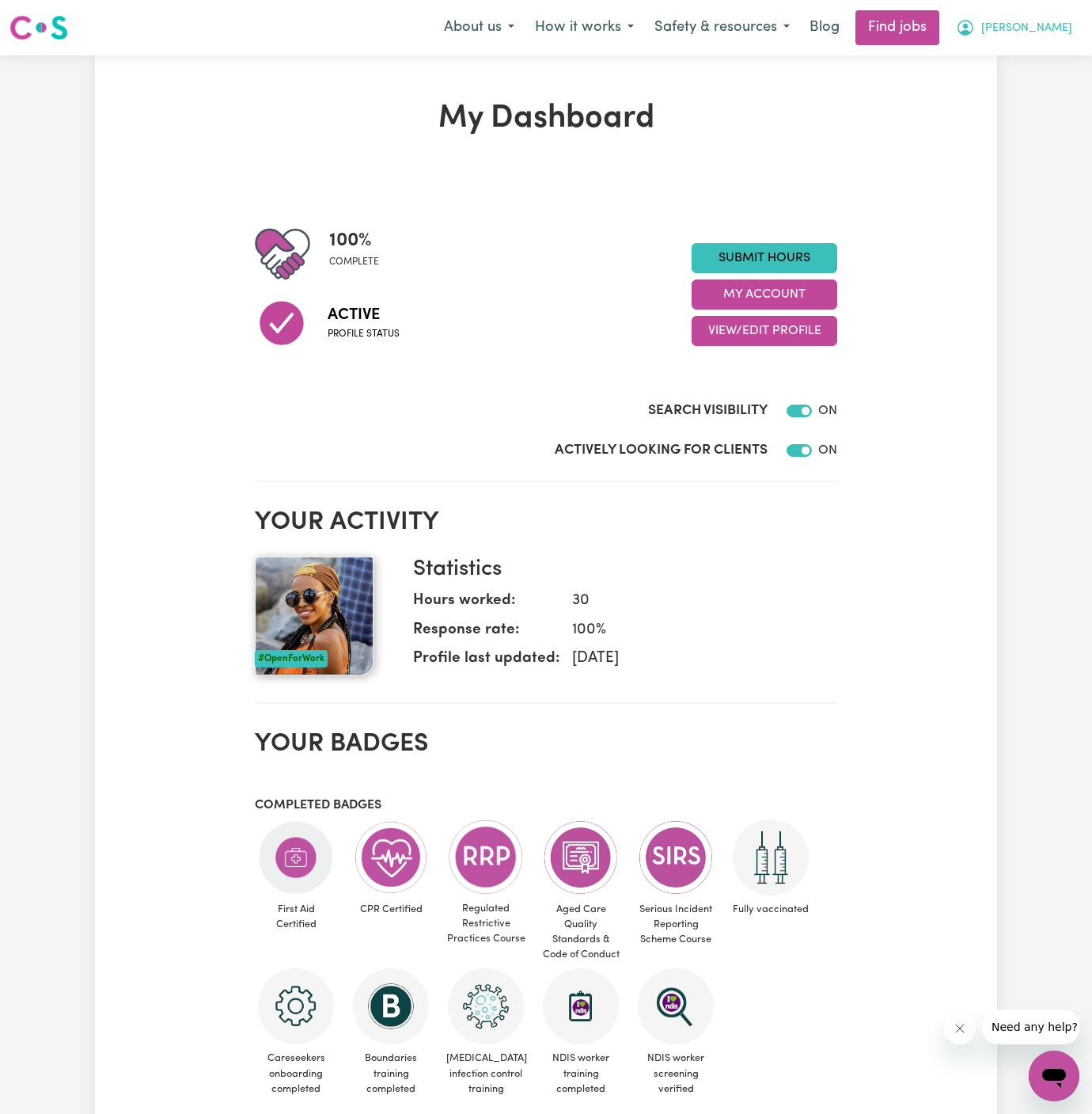
click at [1056, 24] on span "[PERSON_NAME]" at bounding box center [1026, 29] width 91 height 18
click at [1056, 40] on button "[PERSON_NAME]" at bounding box center [1014, 28] width 137 height 34
click at [1056, 24] on span "[PERSON_NAME]" at bounding box center [1026, 29] width 91 height 18
click at [1052, 59] on link "My Account" at bounding box center [1019, 62] width 125 height 30
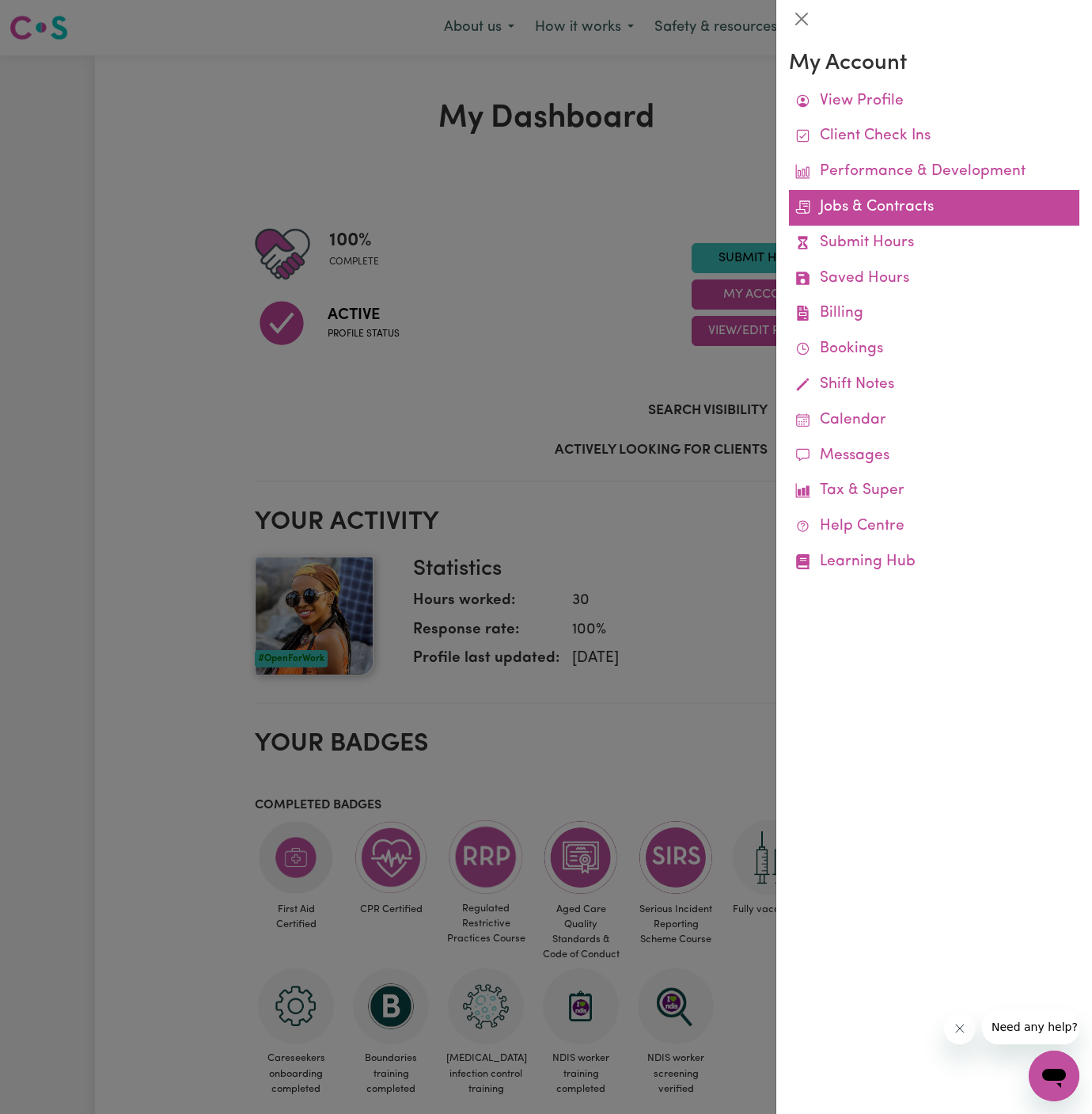
click at [892, 207] on link "Jobs & Contracts" at bounding box center [934, 208] width 291 height 35
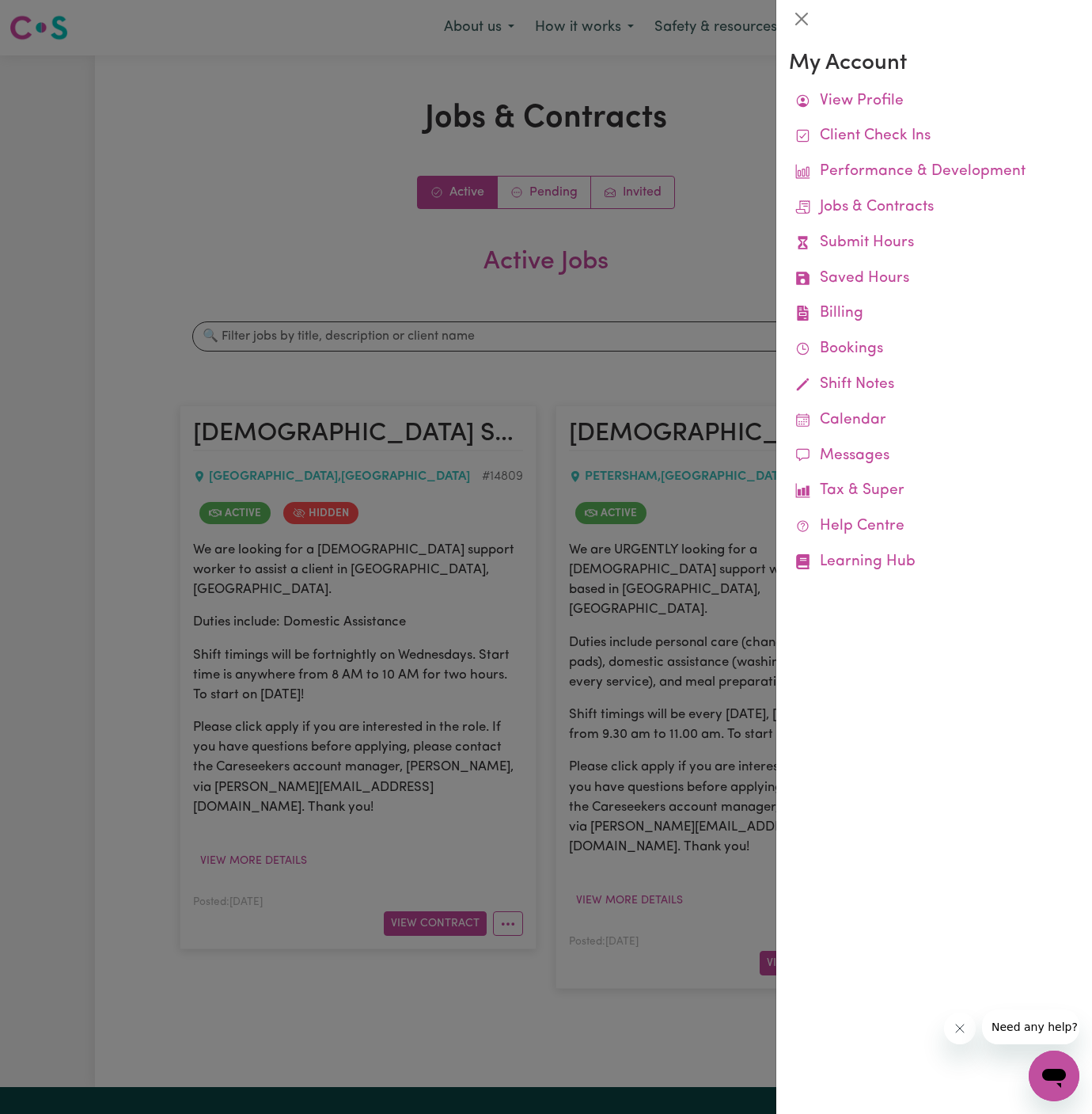
click at [744, 201] on div at bounding box center [546, 557] width 1092 height 1114
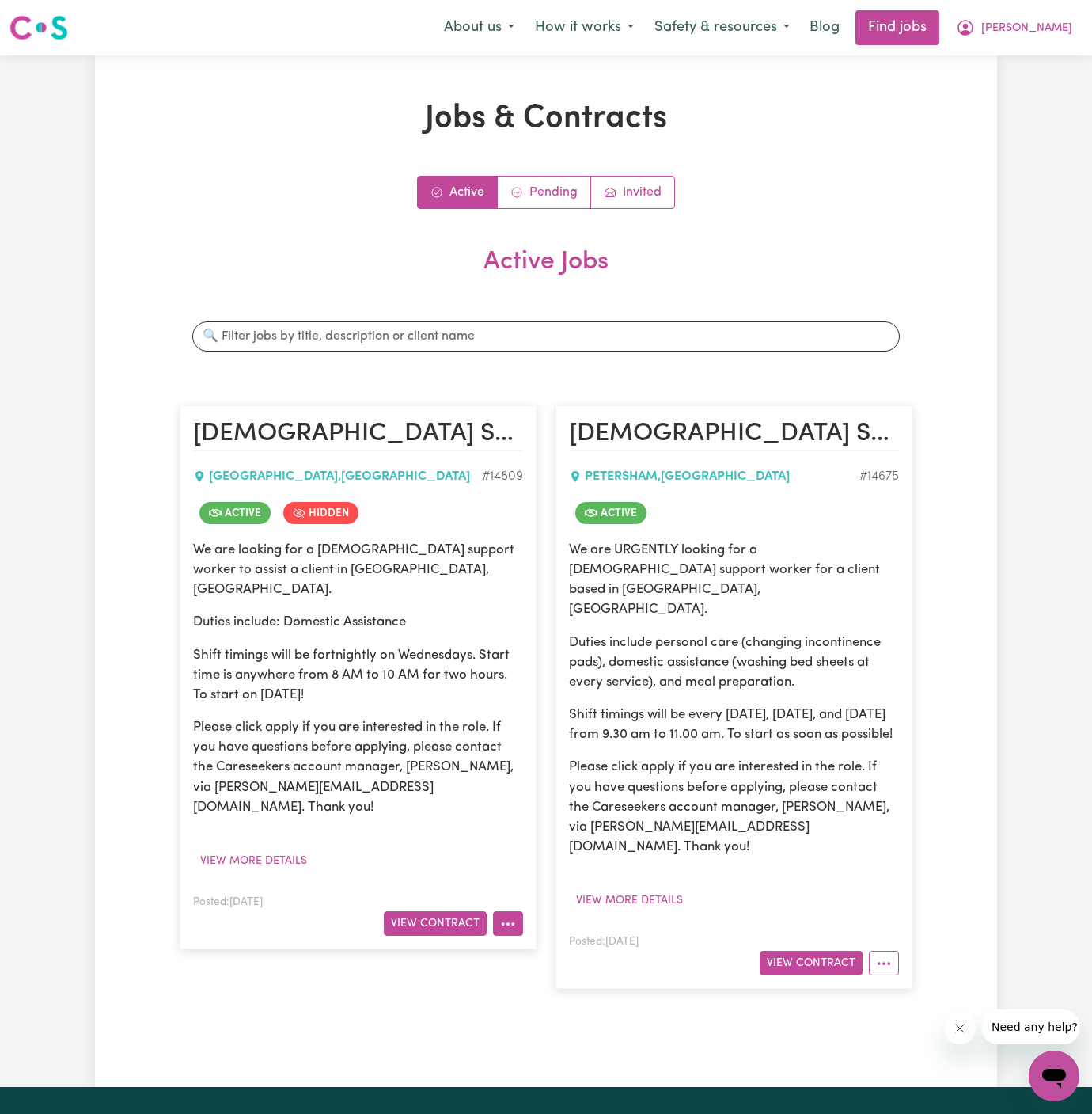
click at [507, 916] on icon "More options" at bounding box center [508, 923] width 16 height 16
click at [443, 912] on button "View Contract" at bounding box center [435, 923] width 102 height 24
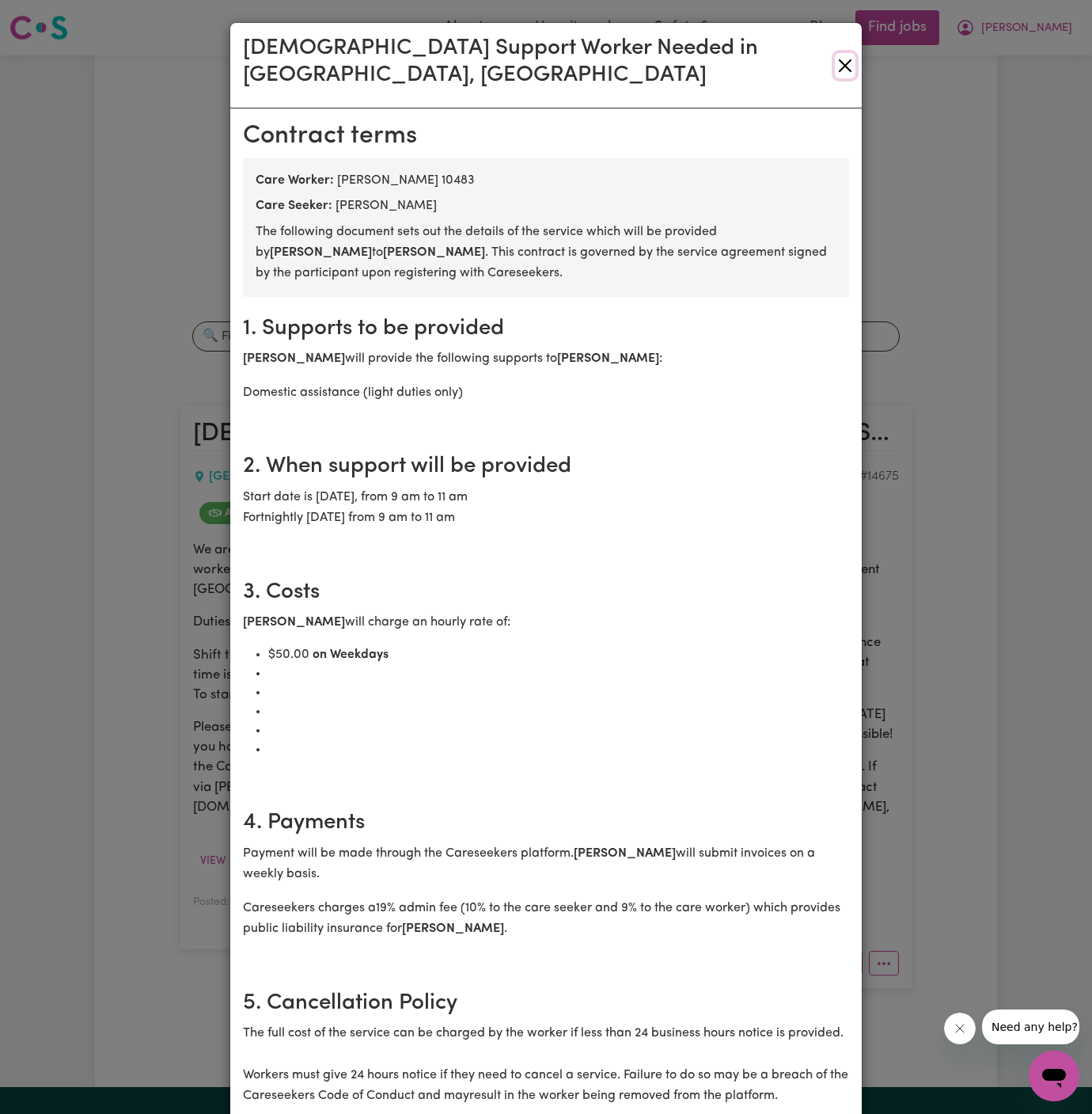
click at [848, 54] on button "Close" at bounding box center [845, 66] width 20 height 25
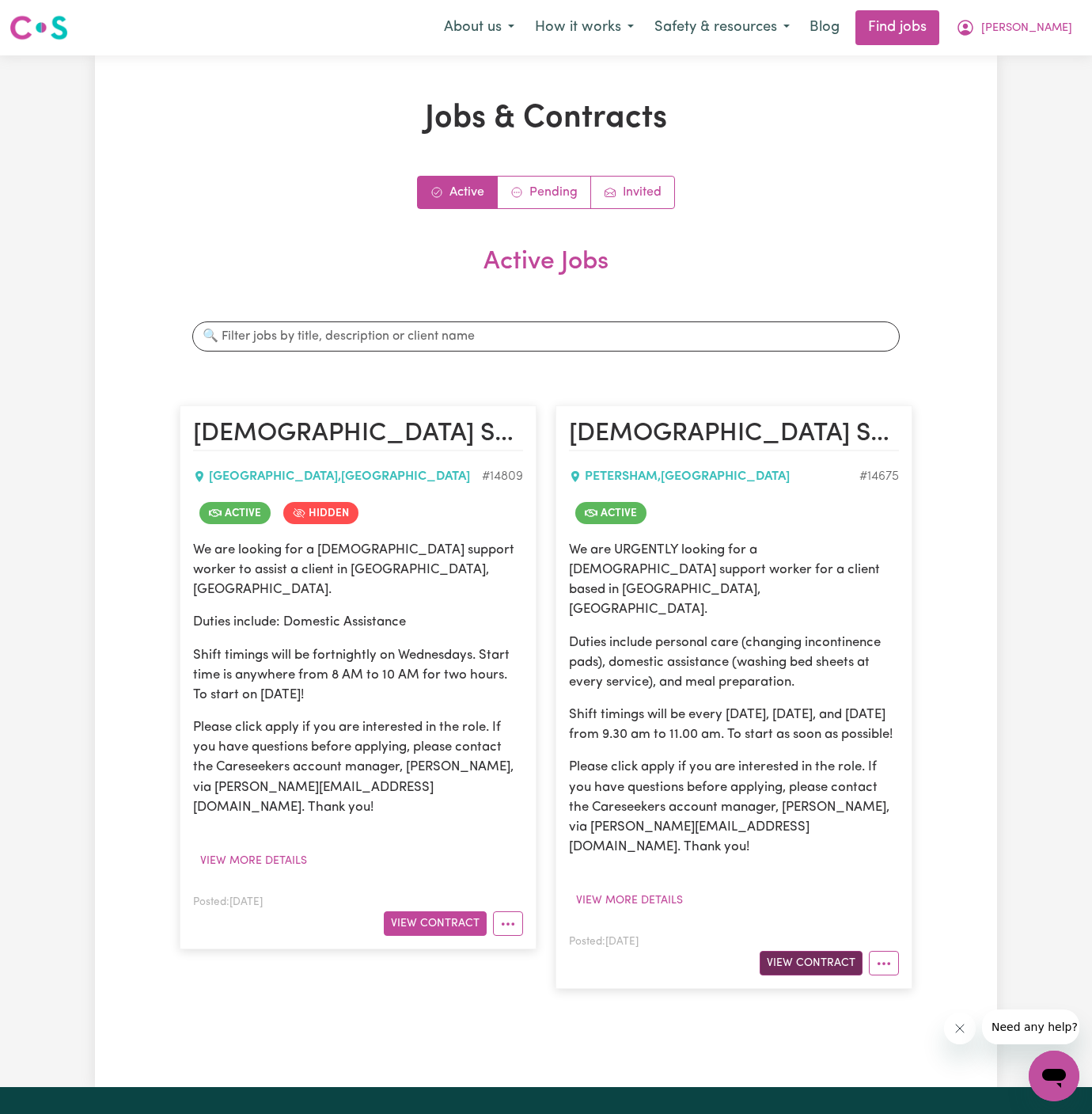
click at [814, 951] on button "View Contract" at bounding box center [811, 963] width 102 height 24
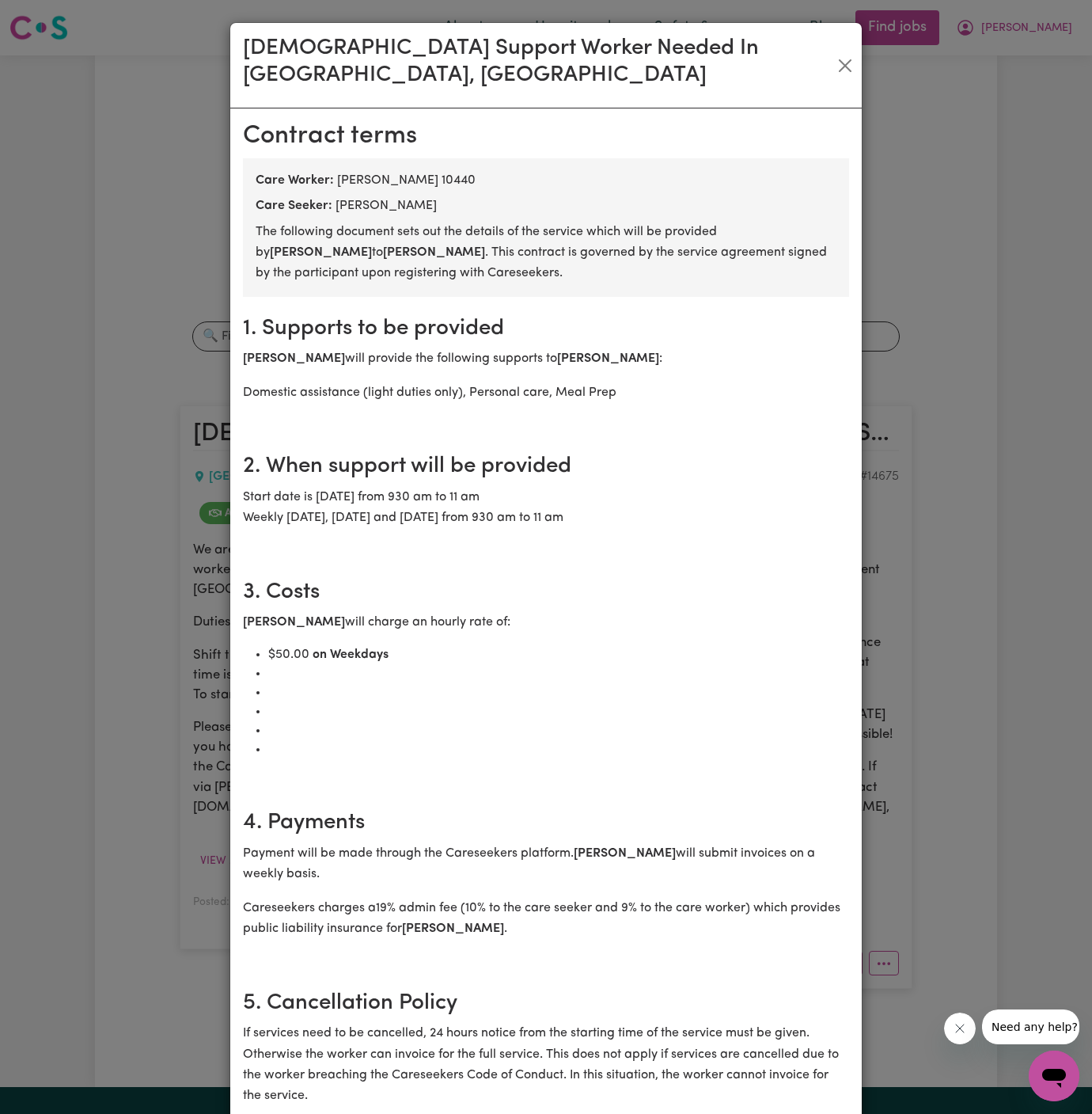
drag, startPoint x: 387, startPoint y: 493, endPoint x: 537, endPoint y: 493, distance: 150.0
click at [537, 493] on p "Start date is [DATE] from 930 am to 11 am Weekly [DATE], [DATE] and [DATE] from…" at bounding box center [546, 508] width 606 height 42
click at [614, 505] on section "2. When support will be provided Start date is [DATE] from 930 am to 11 am Week…" at bounding box center [546, 497] width 606 height 125
click at [612, 498] on p "Start date is [DATE] from 930 am to 11 am Weekly [DATE], [DATE] and [DATE] from…" at bounding box center [546, 508] width 606 height 42
drag, startPoint x: 612, startPoint y: 498, endPoint x: 522, endPoint y: 499, distance: 90.0
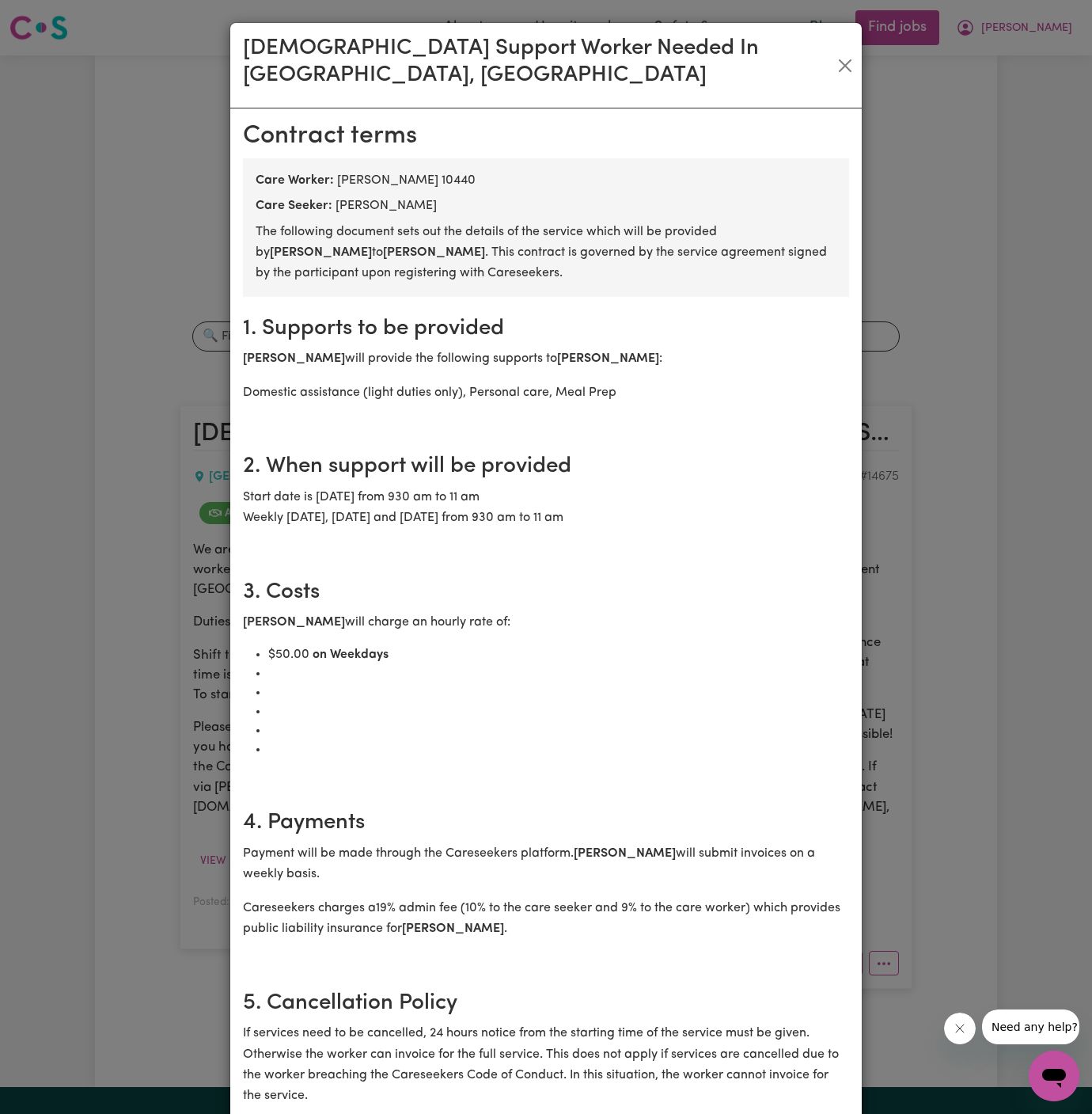
click at [521, 498] on p "Start date is [DATE] from 930 am to 11 am Weekly [DATE], [DATE] and [DATE] from…" at bounding box center [546, 508] width 606 height 42
click at [522, 499] on p "Start date is [DATE] from 930 am to 11 am Weekly [DATE], [DATE] and [DATE] from…" at bounding box center [546, 508] width 606 height 42
drag, startPoint x: 486, startPoint y: 492, endPoint x: 615, endPoint y: 491, distance: 129.0
click at [615, 491] on p "Start date is [DATE] from 930 am to 11 am Weekly [DATE], [DATE] and [DATE] from…" at bounding box center [546, 508] width 606 height 42
click at [842, 53] on button "Close" at bounding box center [845, 66] width 20 height 25
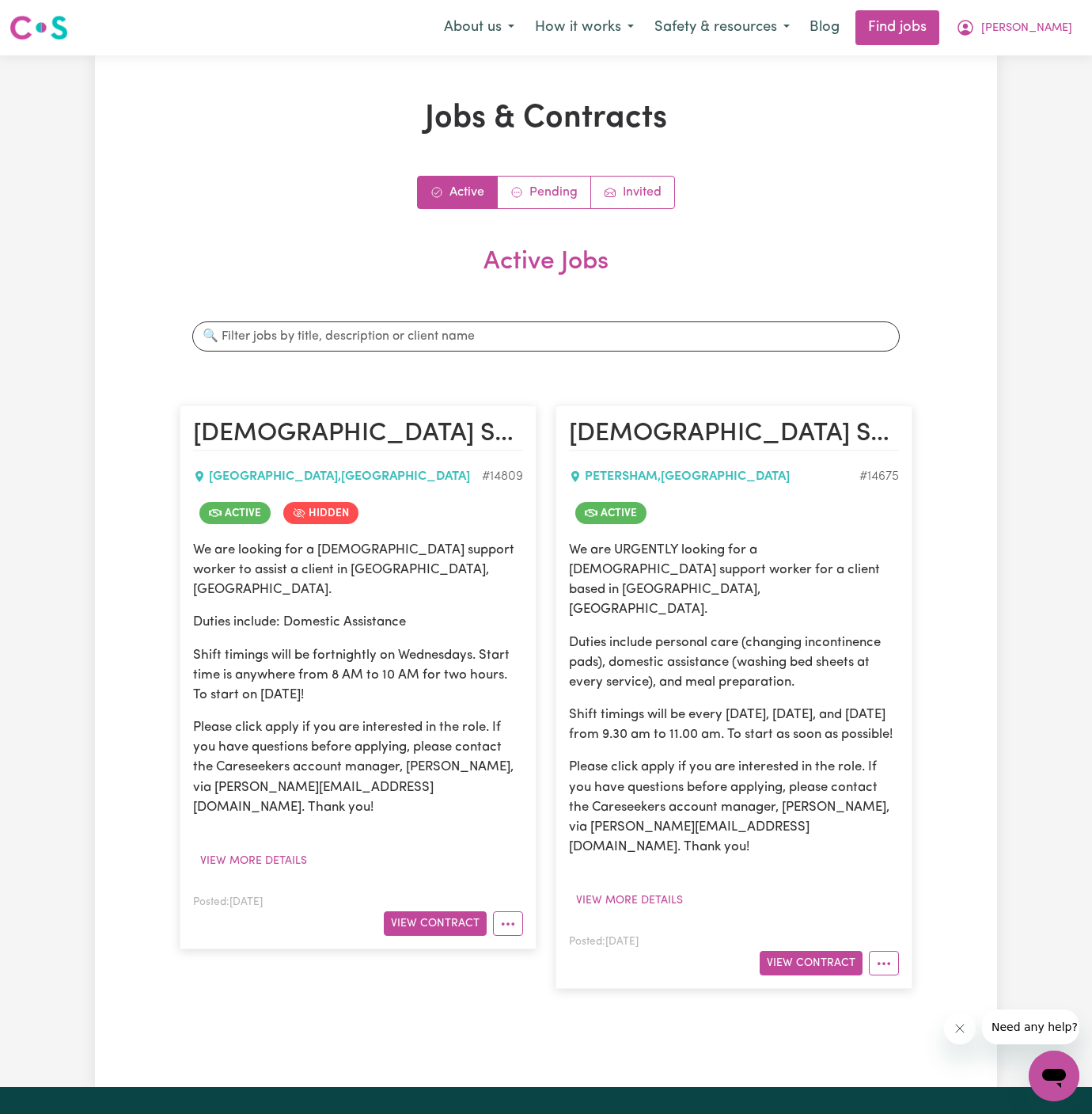
click at [871, 237] on div "Active Pending Invited Active Jobs Search jobs [DEMOGRAPHIC_DATA] Support Worke…" at bounding box center [546, 590] width 733 height 829
click at [1053, 29] on span "[PERSON_NAME]" at bounding box center [1026, 29] width 91 height 18
click at [1036, 118] on link "Logout" at bounding box center [1019, 121] width 125 height 30
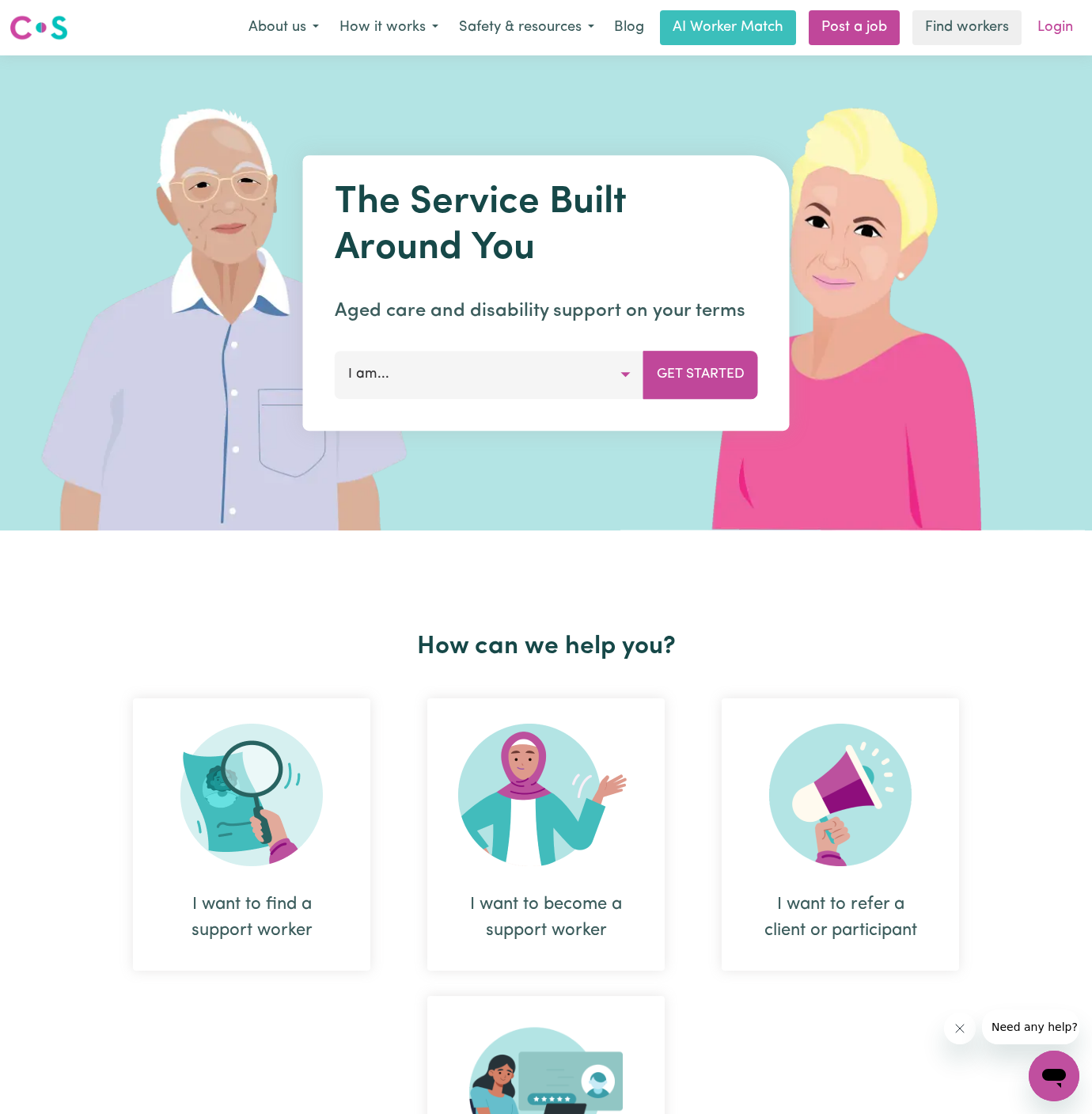
click at [1053, 25] on link "Login" at bounding box center [1055, 27] width 55 height 34
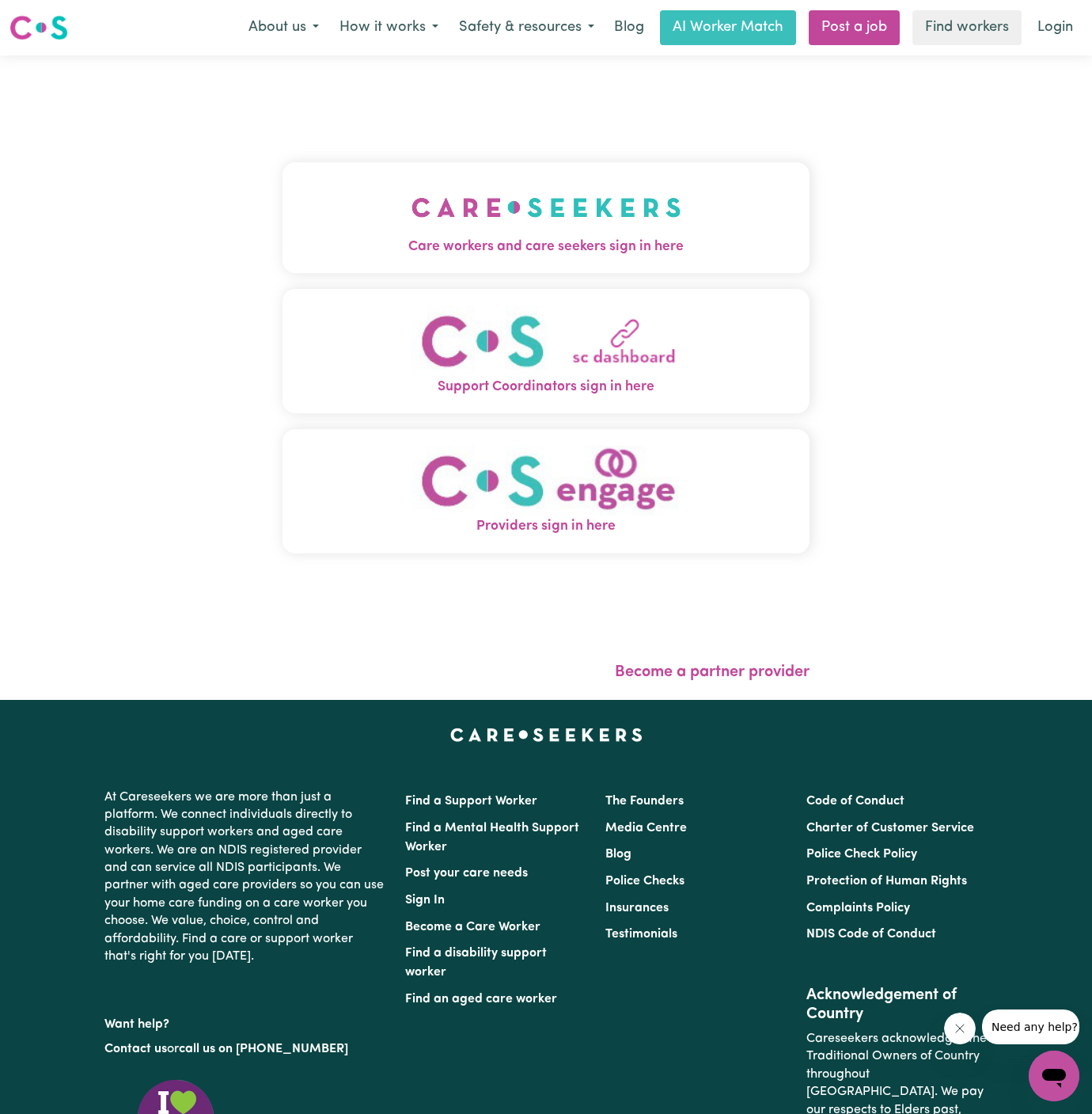
click at [589, 217] on img "Care workers and care seekers sign in here" at bounding box center [546, 208] width 270 height 59
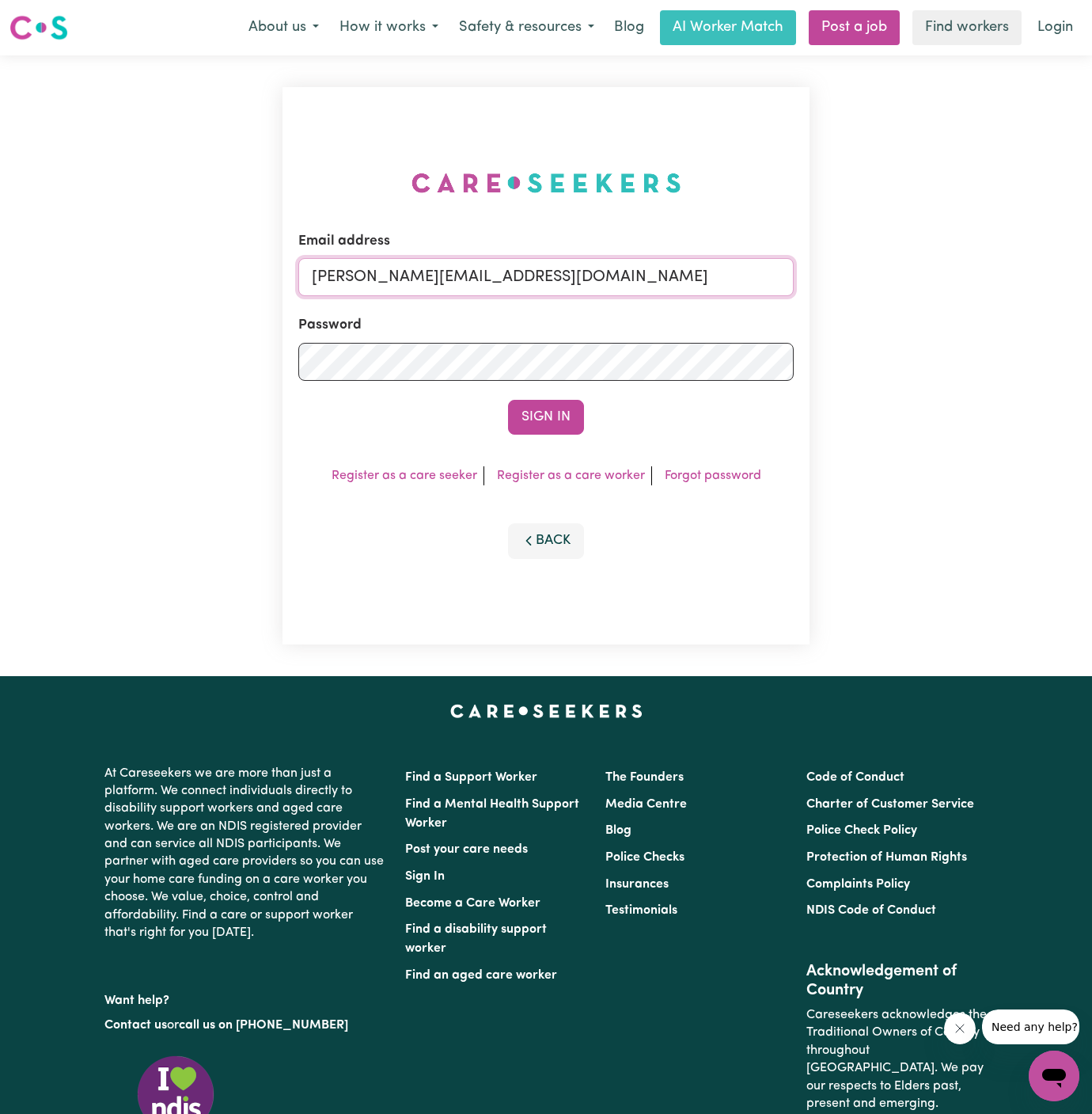
click at [605, 271] on input "[PERSON_NAME][EMAIL_ADDRESS][DOMAIN_NAME]" at bounding box center [546, 276] width 496 height 38
drag, startPoint x: 393, startPoint y: 281, endPoint x: 946, endPoint y: 295, distance: 553.2
click at [946, 295] on div "Email address [EMAIL_ADDRESS][DOMAIN_NAME] Password Sign In Register as a care …" at bounding box center [546, 365] width 1092 height 621
type input "[EMAIL_ADDRESS][DOMAIN_NAME]"
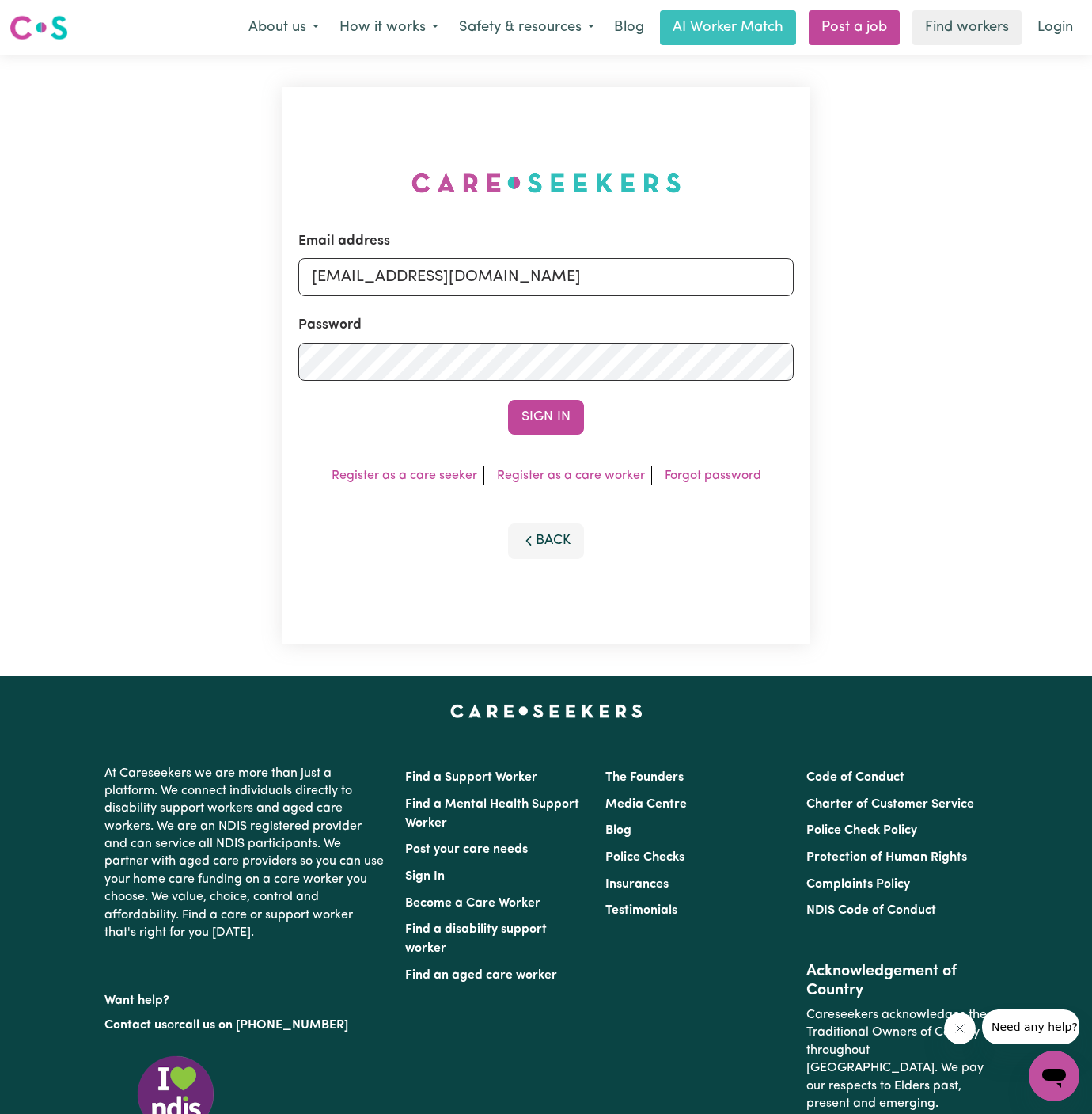
click at [508, 400] on button "Sign In" at bounding box center [546, 417] width 76 height 34
